Goal: Book appointment/travel/reservation

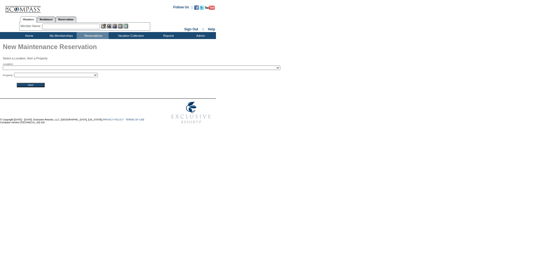
click at [45, 68] on select "2024 The Founders Cup - Eden Club Founders Cup 2025 [US_STATE] [GEOGRAPHIC_DATA…" at bounding box center [141, 67] width 277 height 4
select select "780"
click at [47, 67] on select "2024 The Founders Cup - Eden Club Founders Cup 2025 [US_STATE] [GEOGRAPHIC_DATA…" at bounding box center [141, 67] width 277 height 4
click at [29, 86] on input "Next" at bounding box center [31, 85] width 28 height 4
